Goal: Transaction & Acquisition: Purchase product/service

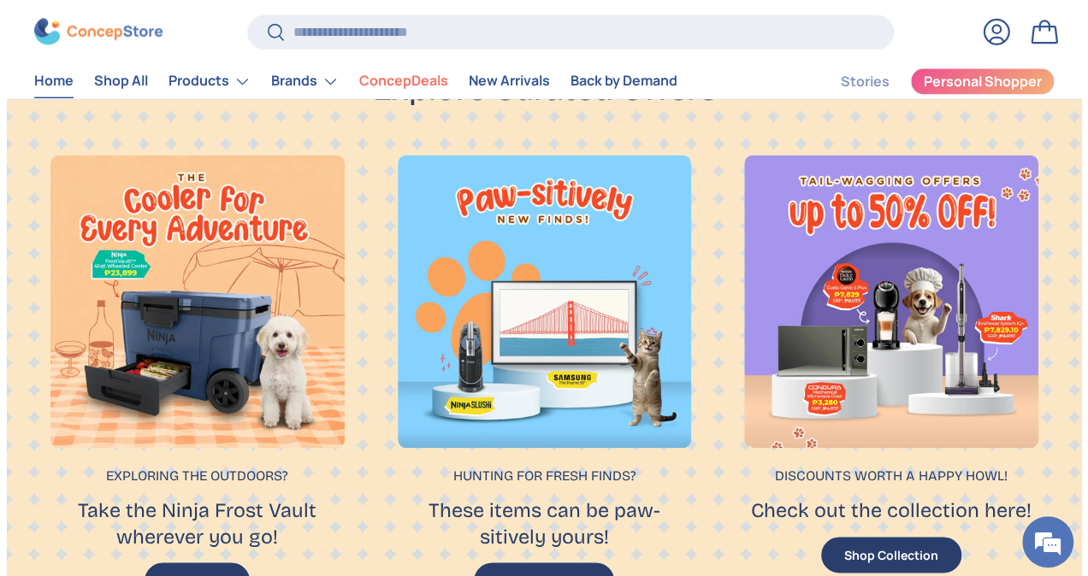
scroll to position [1119, 0]
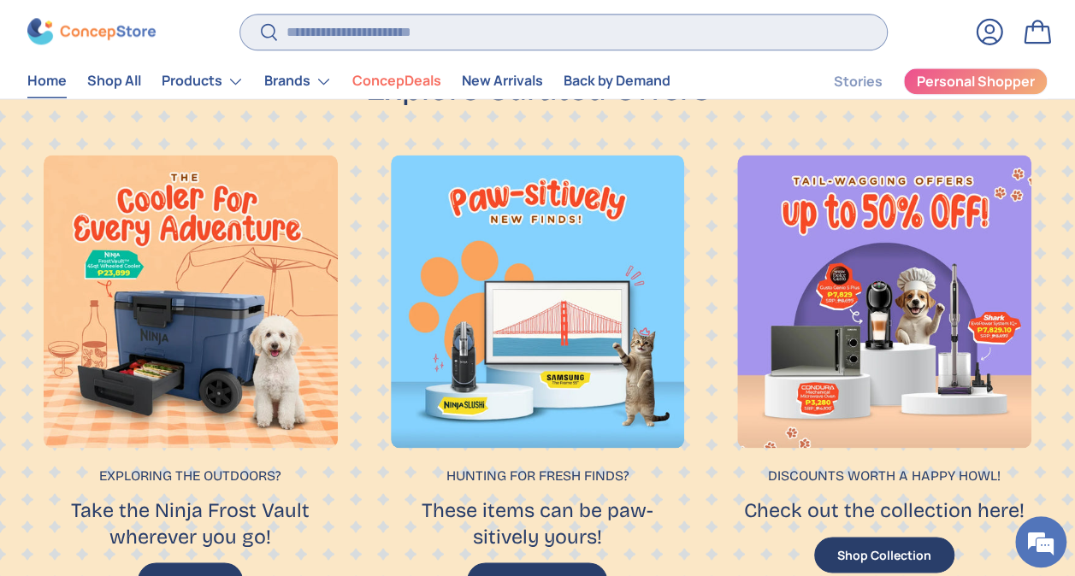
click at [462, 33] on input "Search" at bounding box center [563, 32] width 647 height 35
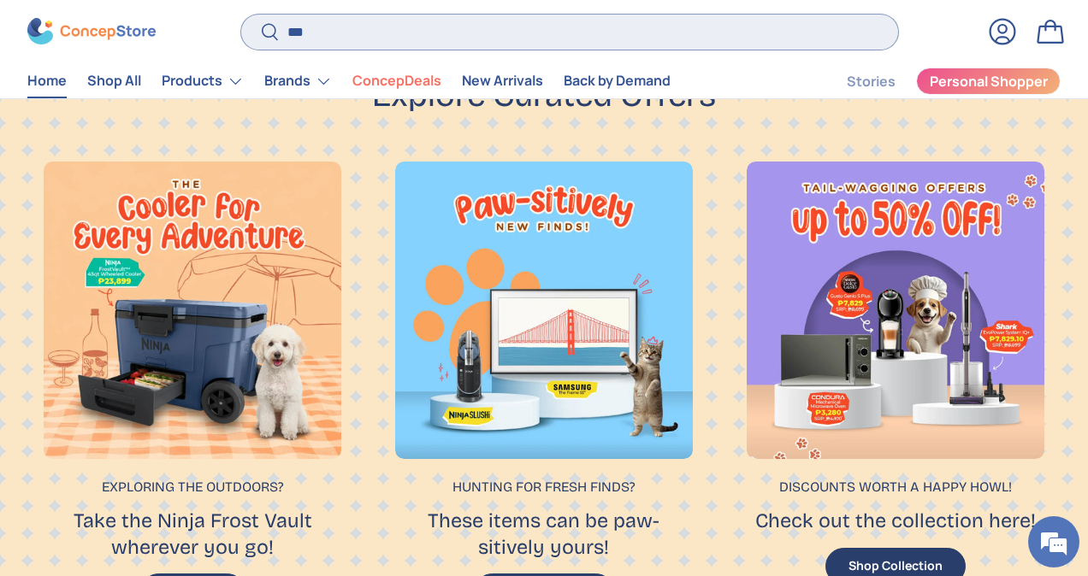
scroll to position [4350, 6820]
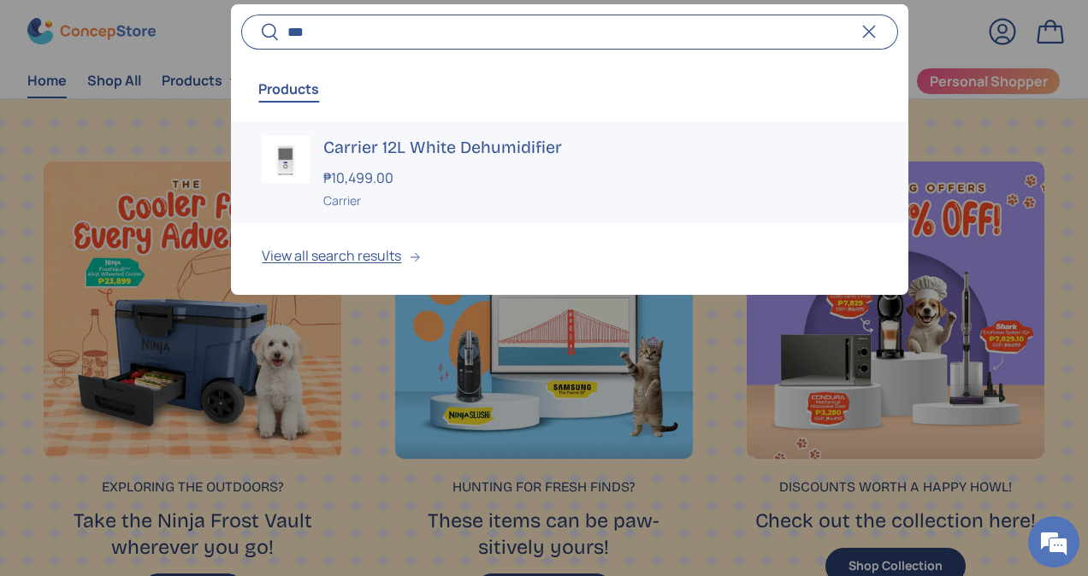
type input "***"
click at [402, 144] on h3 "Carrier 12L White Dehumidifier" at bounding box center [599, 148] width 553 height 24
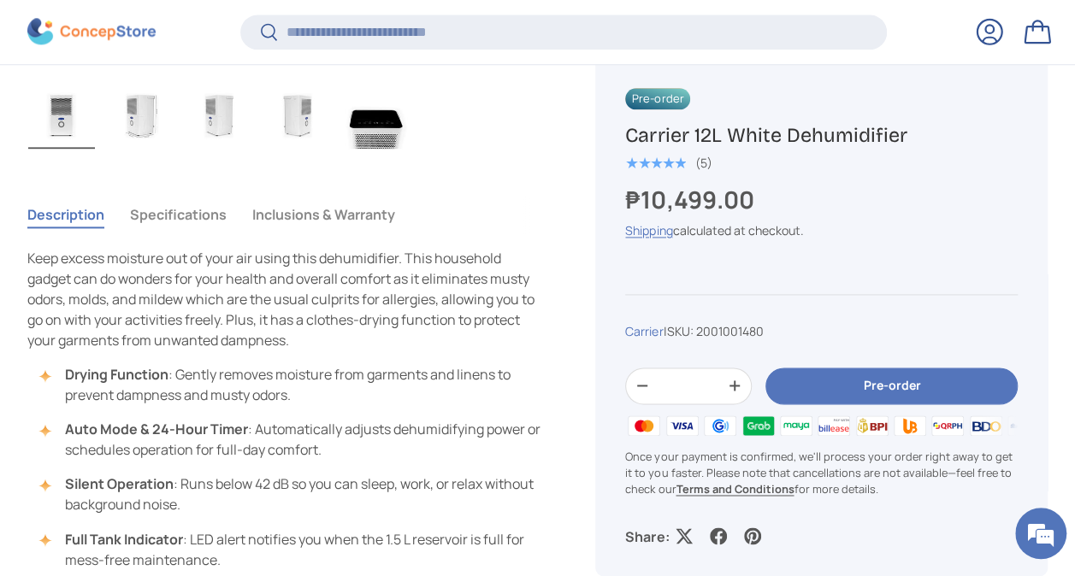
scroll to position [1108, 0]
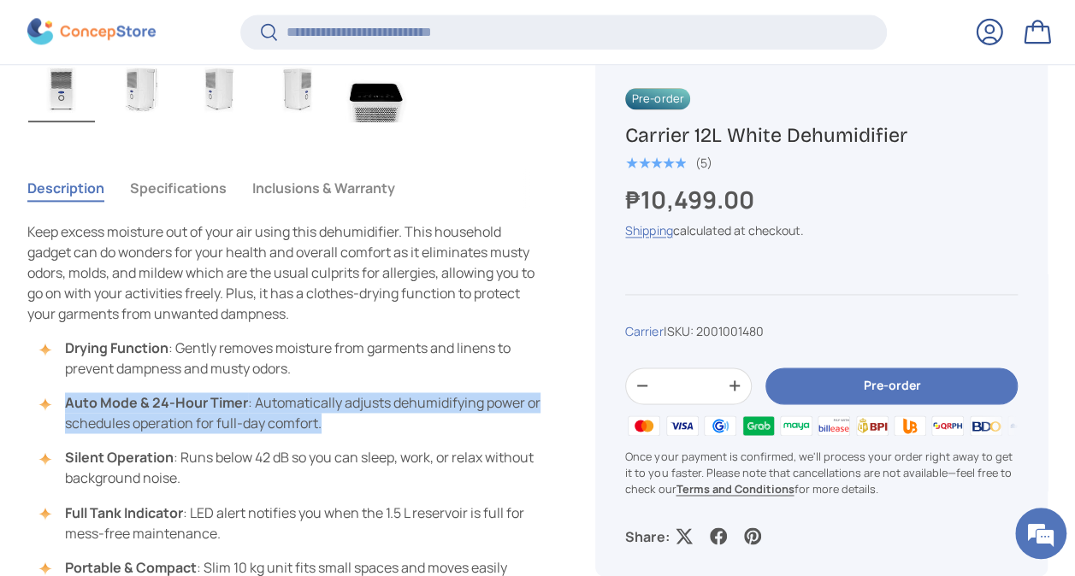
drag, startPoint x: 347, startPoint y: 416, endPoint x: 67, endPoint y: 399, distance: 281.1
click at [67, 399] on li "Auto Mode & 24-Hour Timer : Automatically adjusts dehumidifying power or schedu…" at bounding box center [292, 413] width 496 height 41
